Goal: Information Seeking & Learning: Learn about a topic

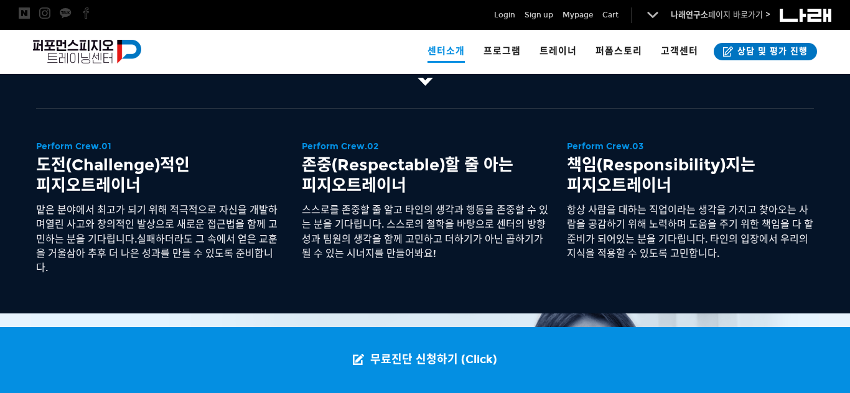
scroll to position [611, 0]
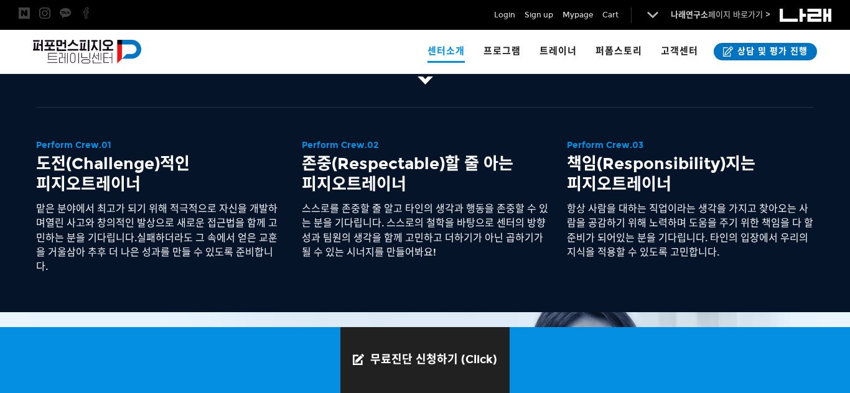
click at [465, 342] on link "무료진단 신청하기 (Click)" at bounding box center [424, 360] width 169 height 66
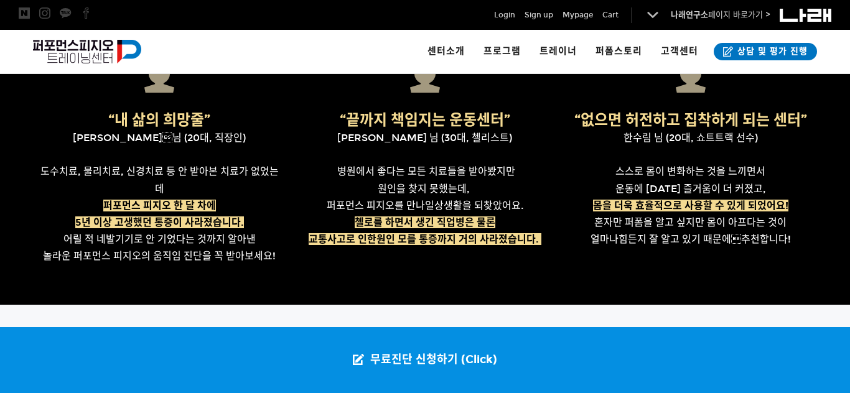
scroll to position [657, 0]
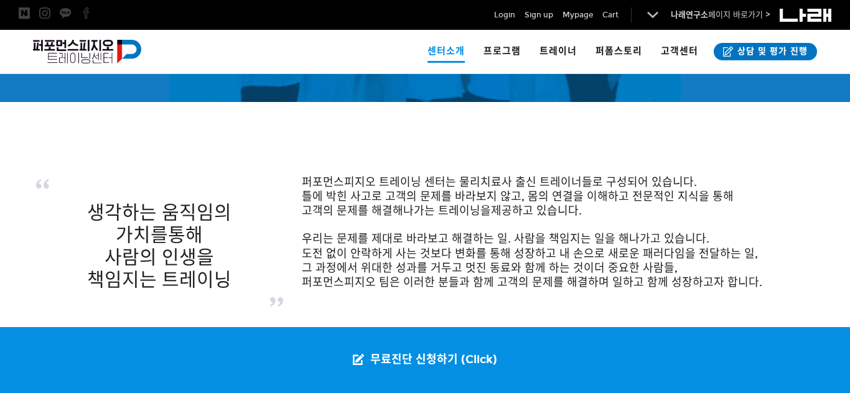
scroll to position [177, 0]
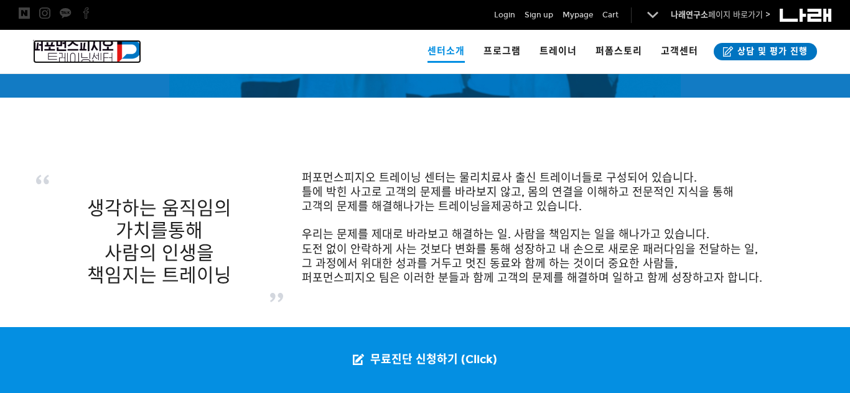
click at [78, 40] on img at bounding box center [87, 52] width 108 height 24
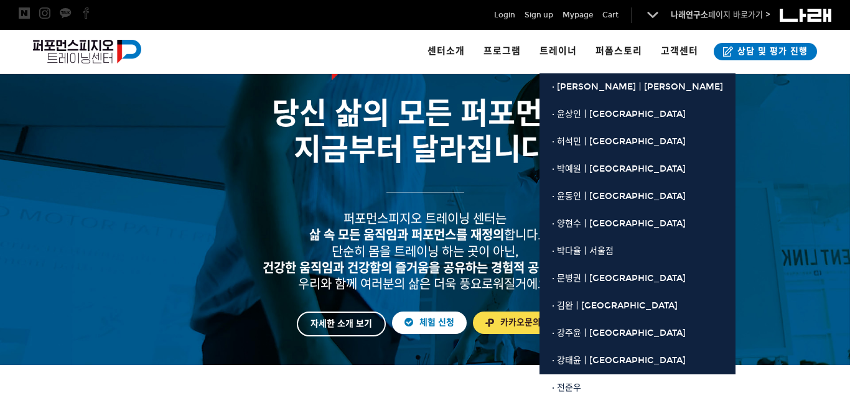
scroll to position [124, 0]
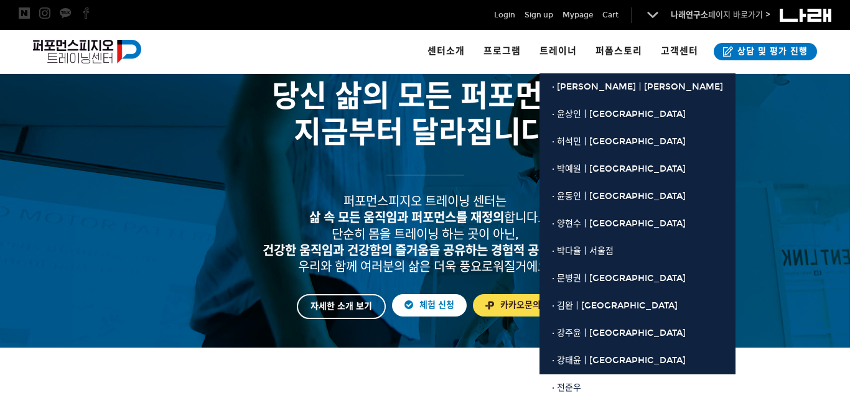
click at [567, 380] on link "· 전준우" at bounding box center [637, 387] width 196 height 27
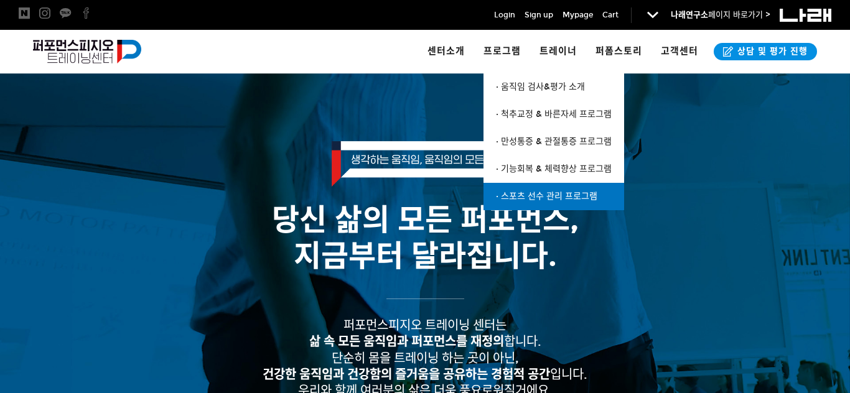
click at [540, 186] on link "· 스포츠 선수 관리 프로그램" at bounding box center [553, 196] width 141 height 27
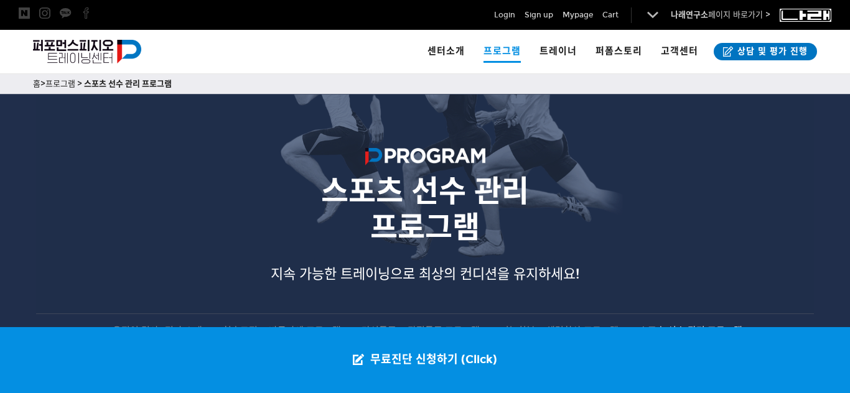
click at [792, 10] on img at bounding box center [805, 14] width 52 height 13
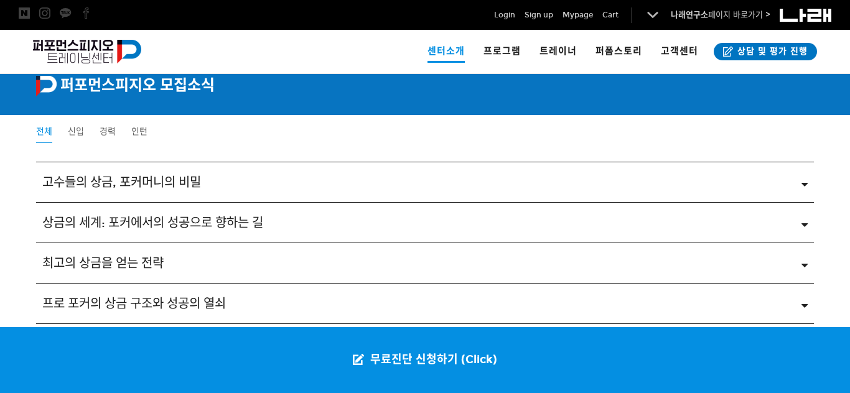
scroll to position [1962, 0]
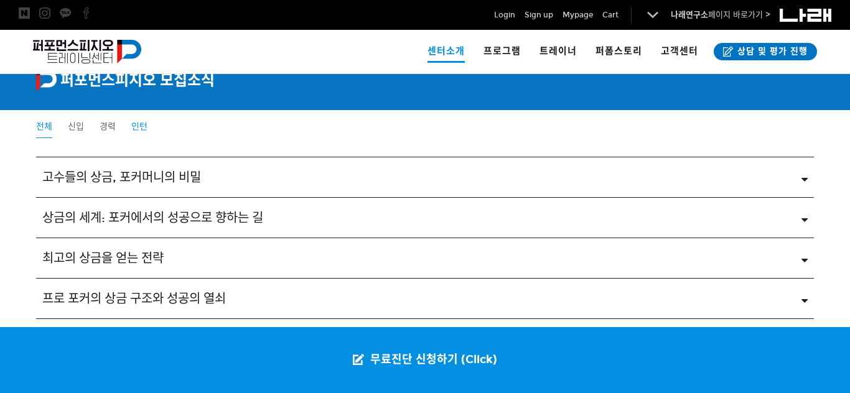
click at [132, 124] on span "인턴" at bounding box center [139, 126] width 16 height 11
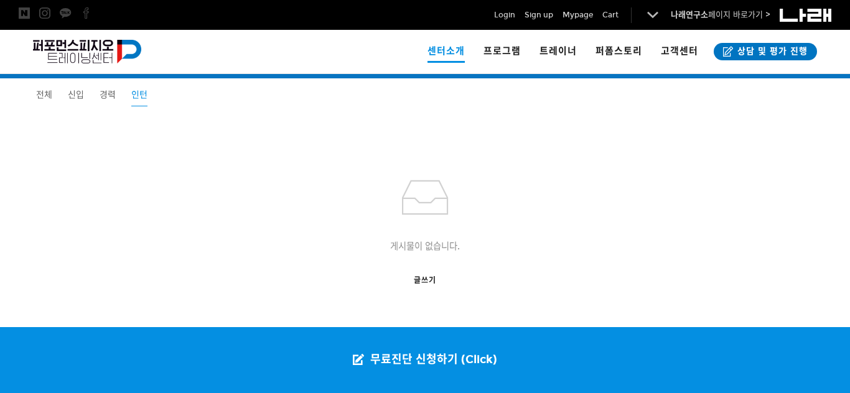
scroll to position [1955, 0]
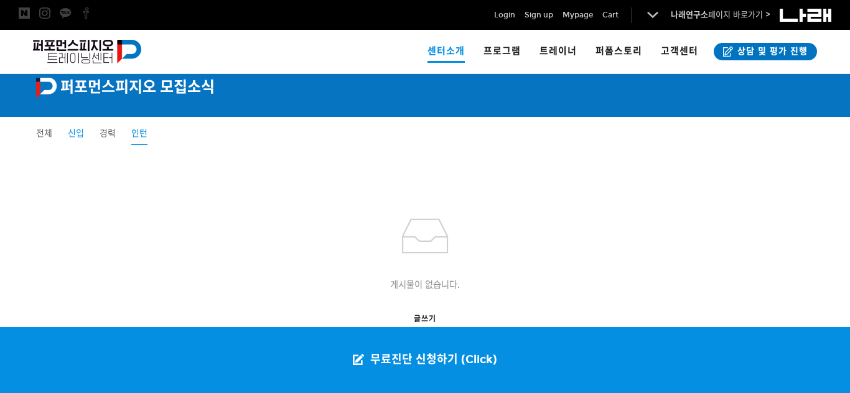
click at [83, 133] on span "신입" at bounding box center [76, 133] width 16 height 11
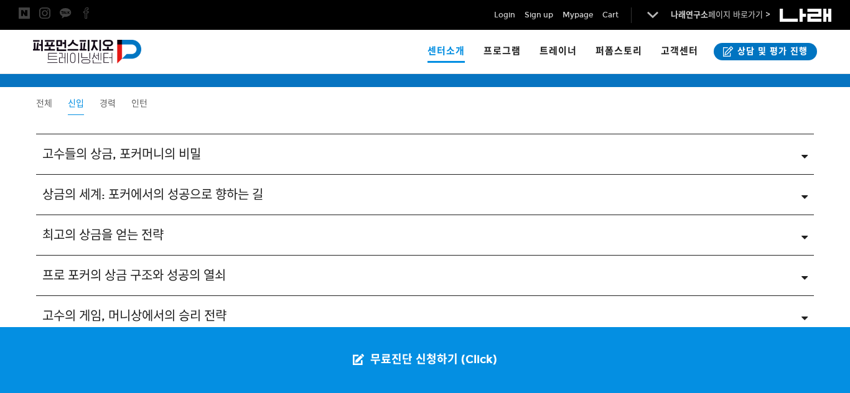
scroll to position [1979, 0]
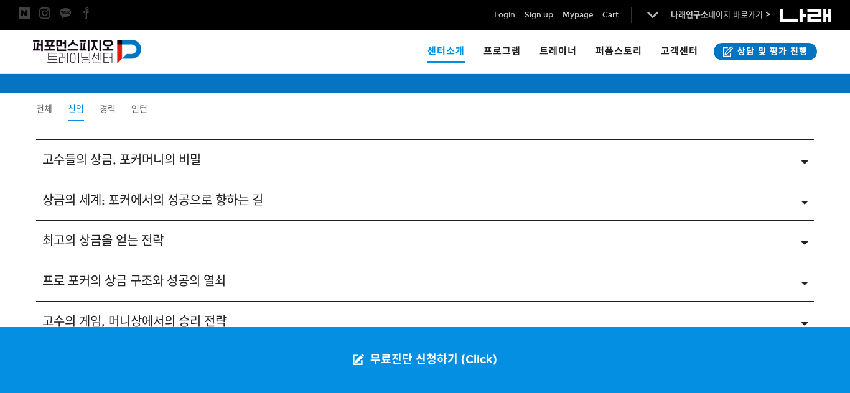
click at [805, 157] on icon at bounding box center [804, 159] width 6 height 11
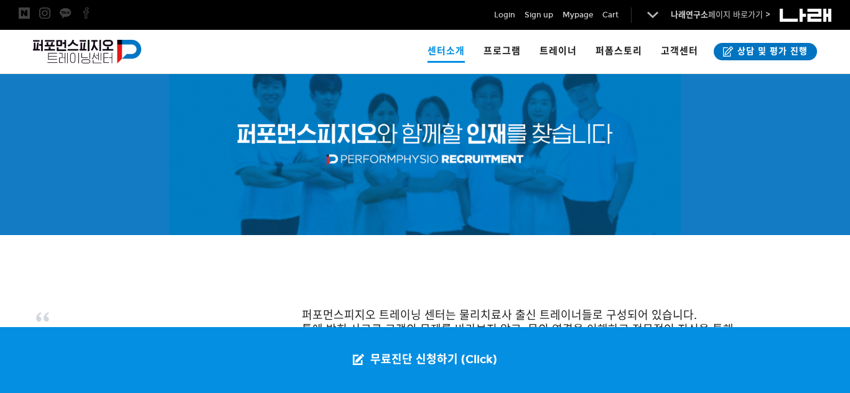
scroll to position [0, 0]
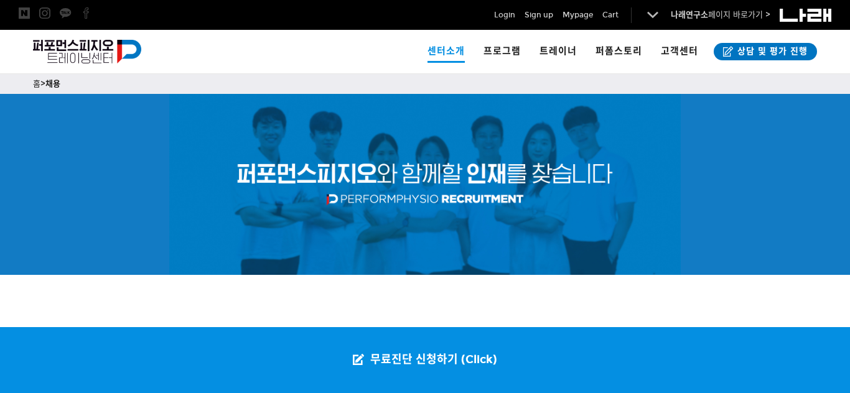
click at [378, 148] on div at bounding box center [424, 184] width 511 height 181
